Goal: Contribute content: Contribute content

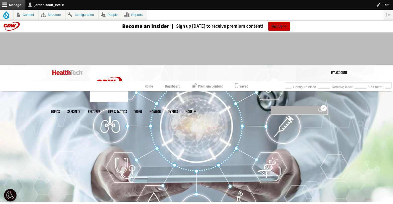
click at [282, 106] on input "Search" at bounding box center [299, 110] width 57 height 9
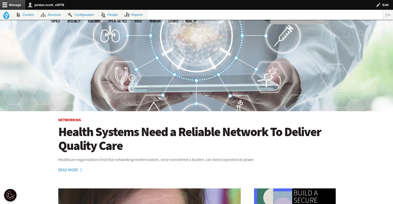
scroll to position [105, 0]
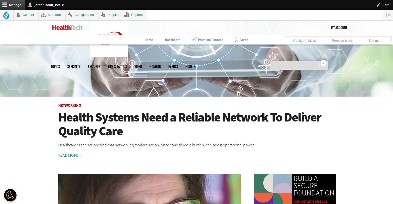
click at [282, 58] on div "Open configuration options Configure block Remove block Search ******" at bounding box center [298, 65] width 60 height 14
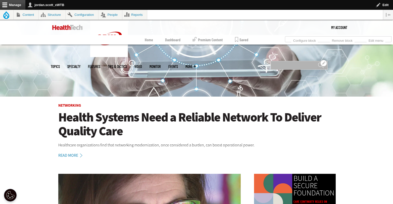
click at [281, 61] on input "Search" at bounding box center [299, 65] width 57 height 9
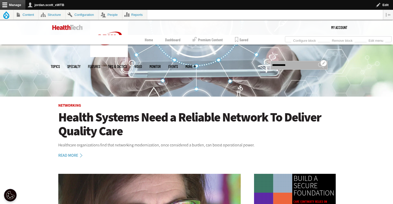
type input "**********"
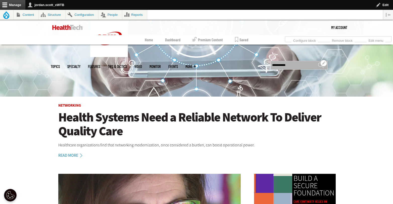
click at [318, 62] on input "******" at bounding box center [321, 67] width 6 height 10
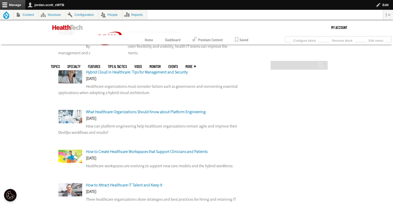
scroll to position [417, 0]
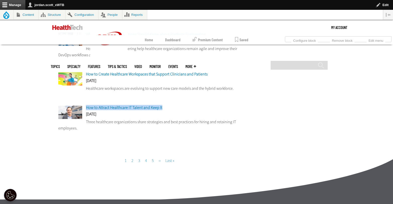
click at [133, 160] on link "Page 2" at bounding box center [132, 160] width 2 height 5
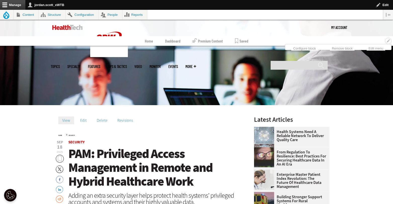
scroll to position [107, 0]
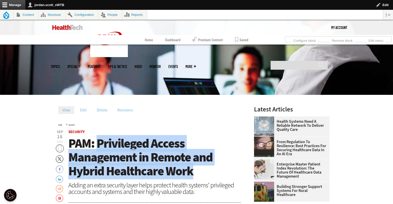
drag, startPoint x: 161, startPoint y: 166, endPoint x: 98, endPoint y: 145, distance: 66.5
click at [98, 145] on h1 "PAM: Privileged Access Management in Remote and Hybrid Healthcare Work" at bounding box center [154, 157] width 172 height 41
copy span "Privileged Access Management in Remote and Hybrid Healthcare Work"
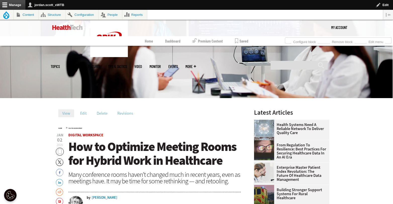
scroll to position [124, 0]
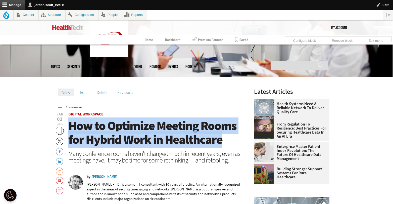
drag, startPoint x: 223, startPoint y: 141, endPoint x: 65, endPoint y: 130, distance: 158.5
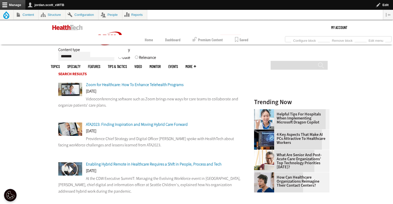
scroll to position [88, 0]
click at [66, 28] on img at bounding box center [67, 27] width 30 height 5
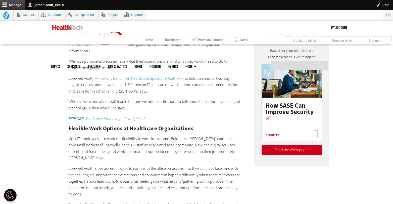
scroll to position [894, 0]
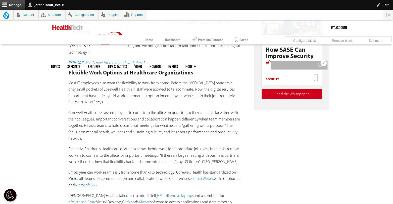
click at [288, 61] on input "Search" at bounding box center [299, 65] width 57 height 9
type input "**********"
click at [318, 62] on input "******" at bounding box center [321, 67] width 6 height 10
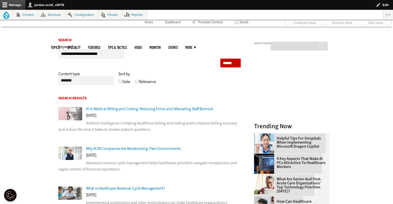
scroll to position [70, 0]
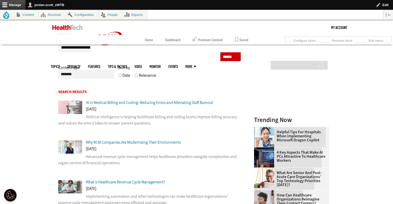
click at [135, 143] on span "Why RCM Companies Are Modernizing Their Environments" at bounding box center [133, 142] width 95 height 5
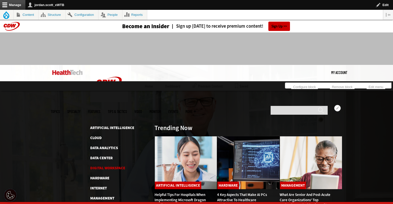
click at [110, 165] on link "Digital Workspace" at bounding box center [107, 167] width 35 height 5
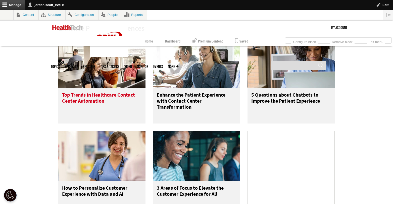
scroll to position [241, 0]
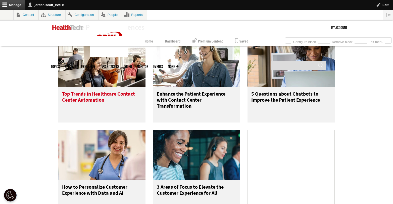
click at [112, 94] on h3 "Top Trends in Healthcare Contact Center Automation" at bounding box center [102, 101] width 80 height 20
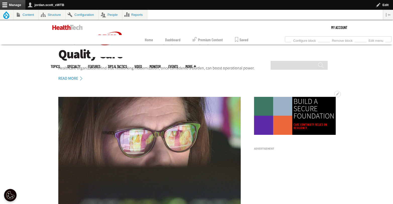
scroll to position [135, 0]
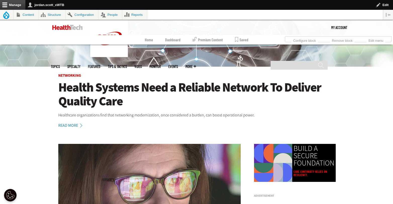
click at [176, 84] on h1 "Health Systems Need a Reliable Network To Deliver Quality Care" at bounding box center [196, 94] width 277 height 28
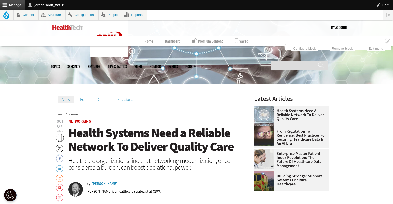
scroll to position [145, 0]
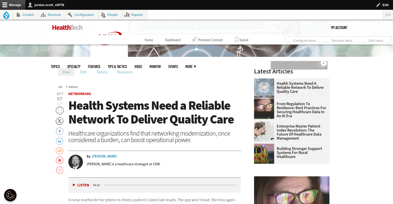
click at [302, 61] on input "Search" at bounding box center [299, 65] width 57 height 9
type input "**********"
click at [318, 62] on input "******" at bounding box center [321, 67] width 6 height 10
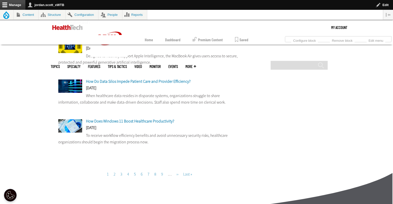
scroll to position [430, 0]
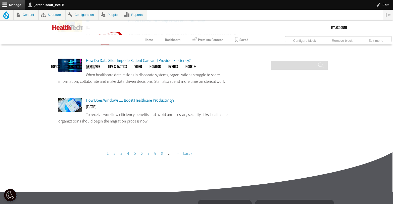
click at [114, 154] on link "Page 2" at bounding box center [115, 153] width 2 height 5
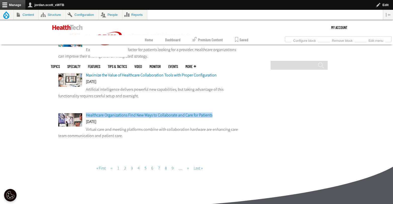
scroll to position [420, 0]
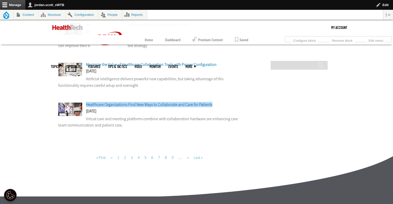
click at [125, 159] on link "Current page 2" at bounding box center [125, 157] width 2 height 5
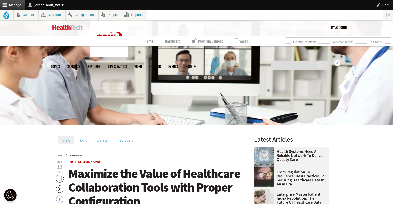
scroll to position [119, 0]
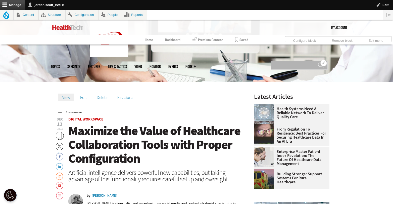
click at [295, 61] on input "Search" at bounding box center [299, 65] width 57 height 9
type input "**********"
click at [318, 62] on input "******" at bounding box center [321, 67] width 6 height 10
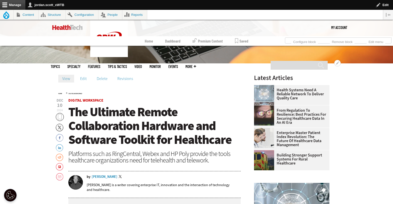
scroll to position [153, 0]
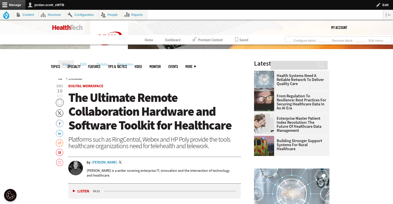
click at [192, 104] on span "The Ultimate Remote Collaboration Hardware and Software Toolkit for Healthcare" at bounding box center [149, 111] width 163 height 44
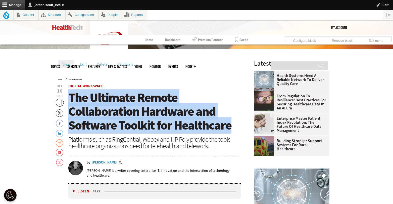
drag, startPoint x: 224, startPoint y: 127, endPoint x: 69, endPoint y: 101, distance: 156.8
click at [69, 101] on h1 "The Ultimate Remote Collaboration Hardware and Software Toolkit for Healthcare" at bounding box center [154, 111] width 172 height 41
copy span "The Ultimate Remote Collaboration Hardware and Software Toolkit for Healthcare"
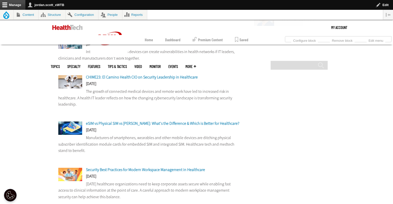
scroll to position [256, 0]
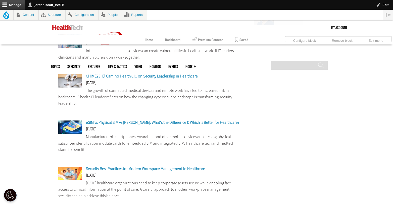
click at [156, 170] on span "Security Best Practices for Modern Workspace Management in Healthcare" at bounding box center [145, 168] width 119 height 5
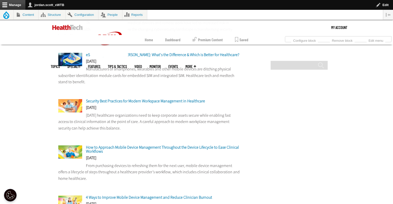
scroll to position [360, 0]
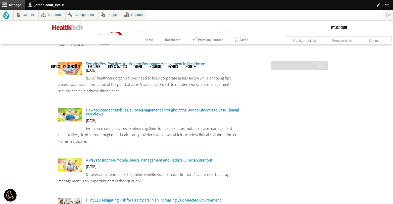
click at [182, 111] on span "How to Approach Mobile Device Management Throughout the Device Lifecycle to Eas…" at bounding box center [162, 111] width 153 height 9
click at [143, 160] on span "4 Ways to Improve Mobile Device Management and Reduce Clinician Burnout" at bounding box center [149, 159] width 126 height 5
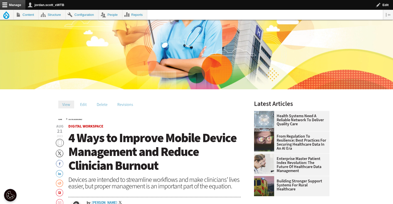
scroll to position [46, 0]
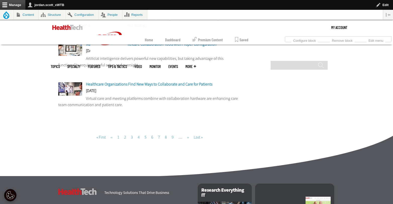
scroll to position [404, 0]
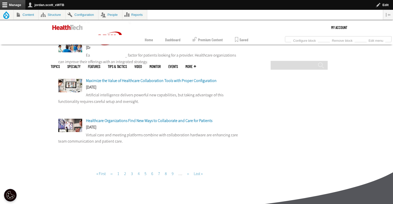
click at [132, 174] on link "Page 3" at bounding box center [132, 173] width 2 height 5
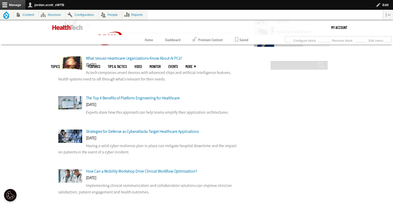
scroll to position [254, 0]
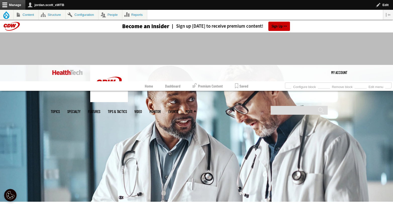
scroll to position [108, 0]
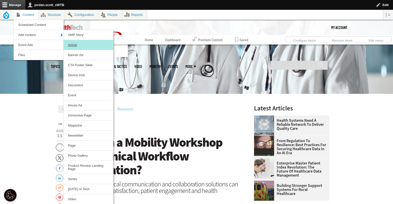
click at [72, 44] on link "Article" at bounding box center [89, 45] width 50 height 10
